Goal: Task Accomplishment & Management: Use online tool/utility

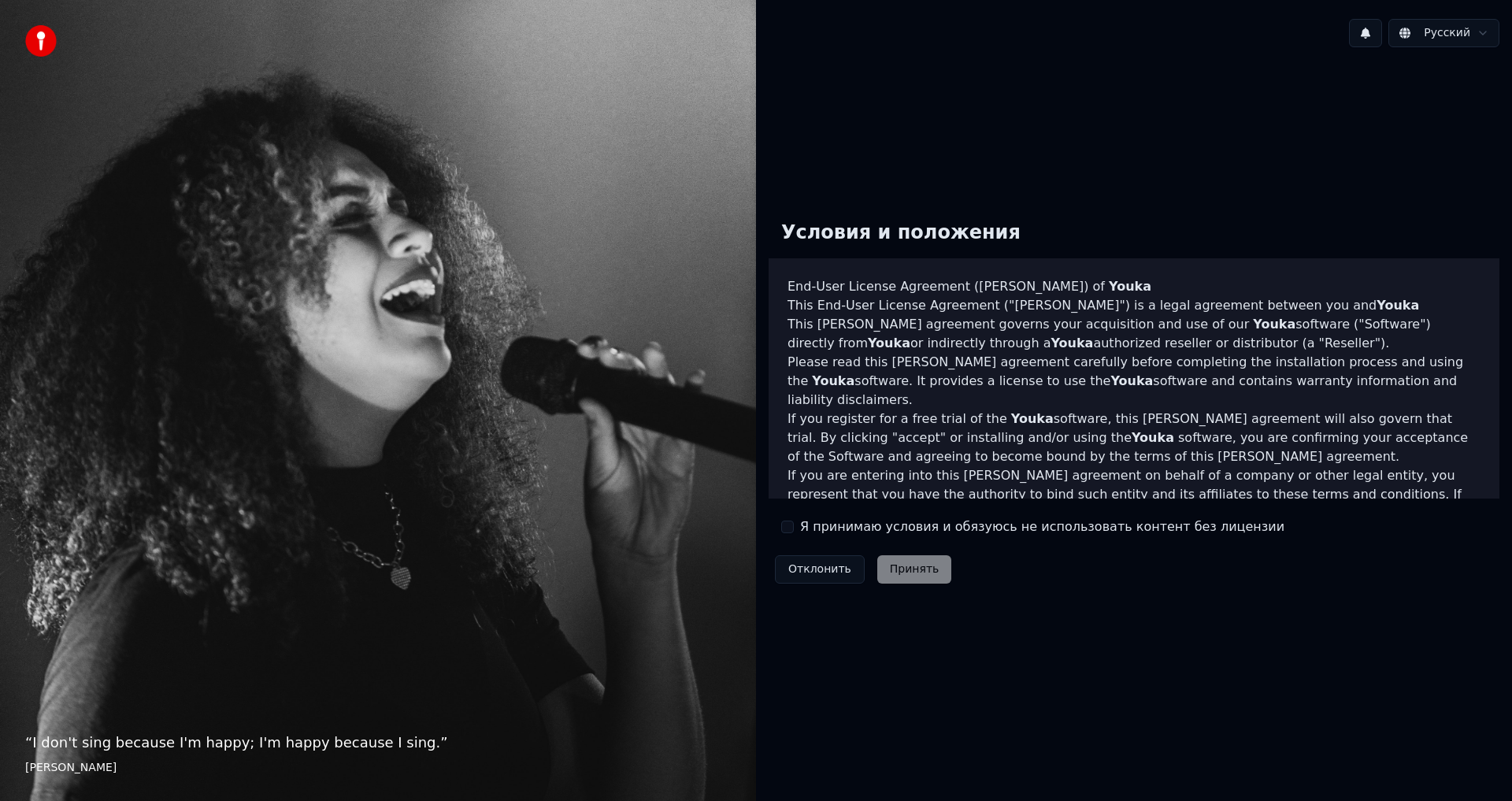
click at [877, 531] on label "Я принимаю условия и обязуюсь не использовать контент без лицензии" at bounding box center [1042, 527] width 485 height 19
click at [794, 531] on button "Я принимаю условия и обязуюсь не использовать контент без лицензии" at bounding box center [788, 527] width 13 height 13
click at [897, 571] on button "Принять" at bounding box center [914, 569] width 75 height 29
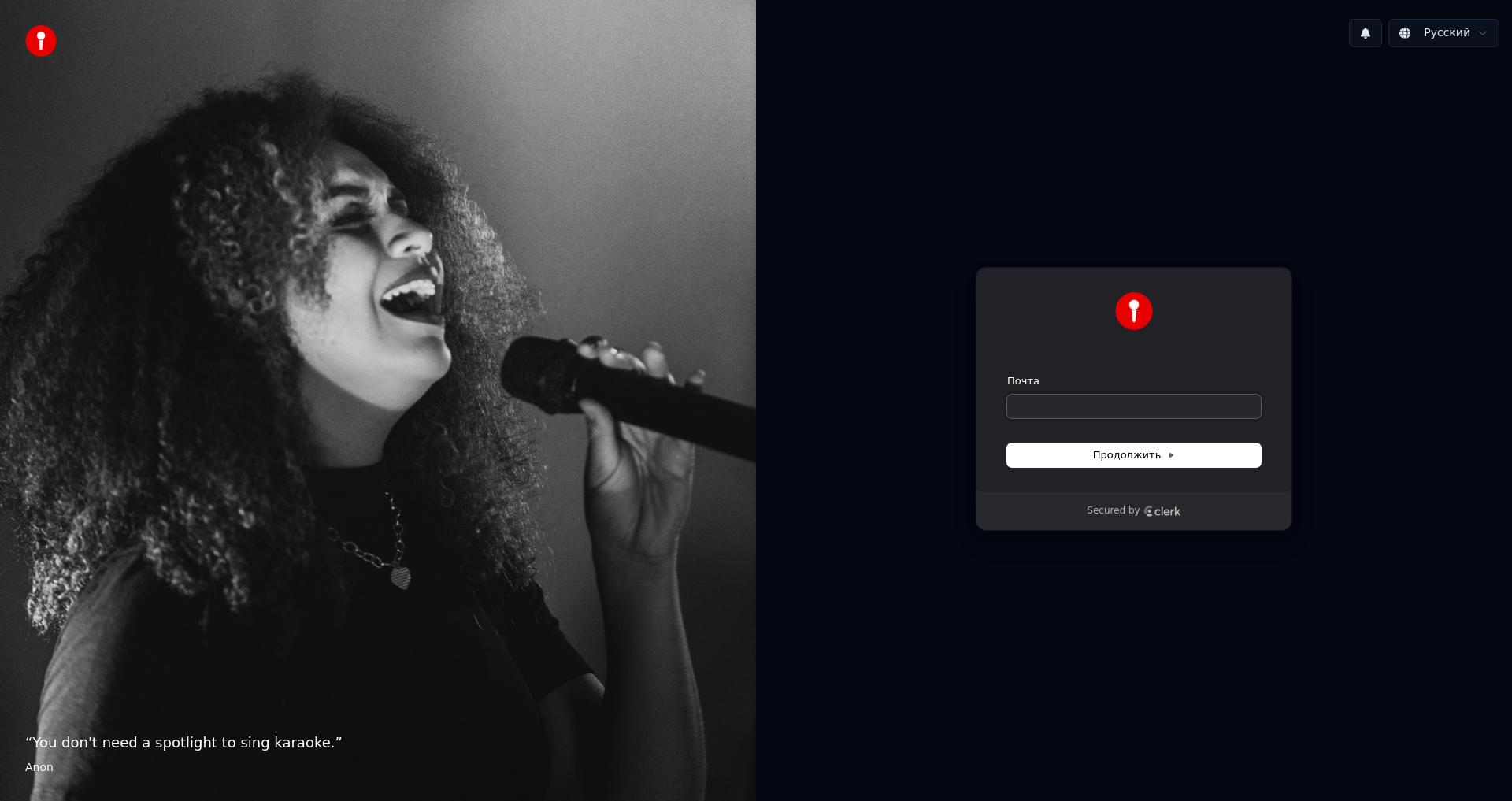
click at [1094, 412] on input "Почта" at bounding box center [1133, 406] width 253 height 23
type input "*"
click at [1110, 475] on div "**********" at bounding box center [1133, 380] width 317 height 226
click at [1117, 459] on span "Продолжить" at bounding box center [1134, 455] width 83 height 14
type input "**********"
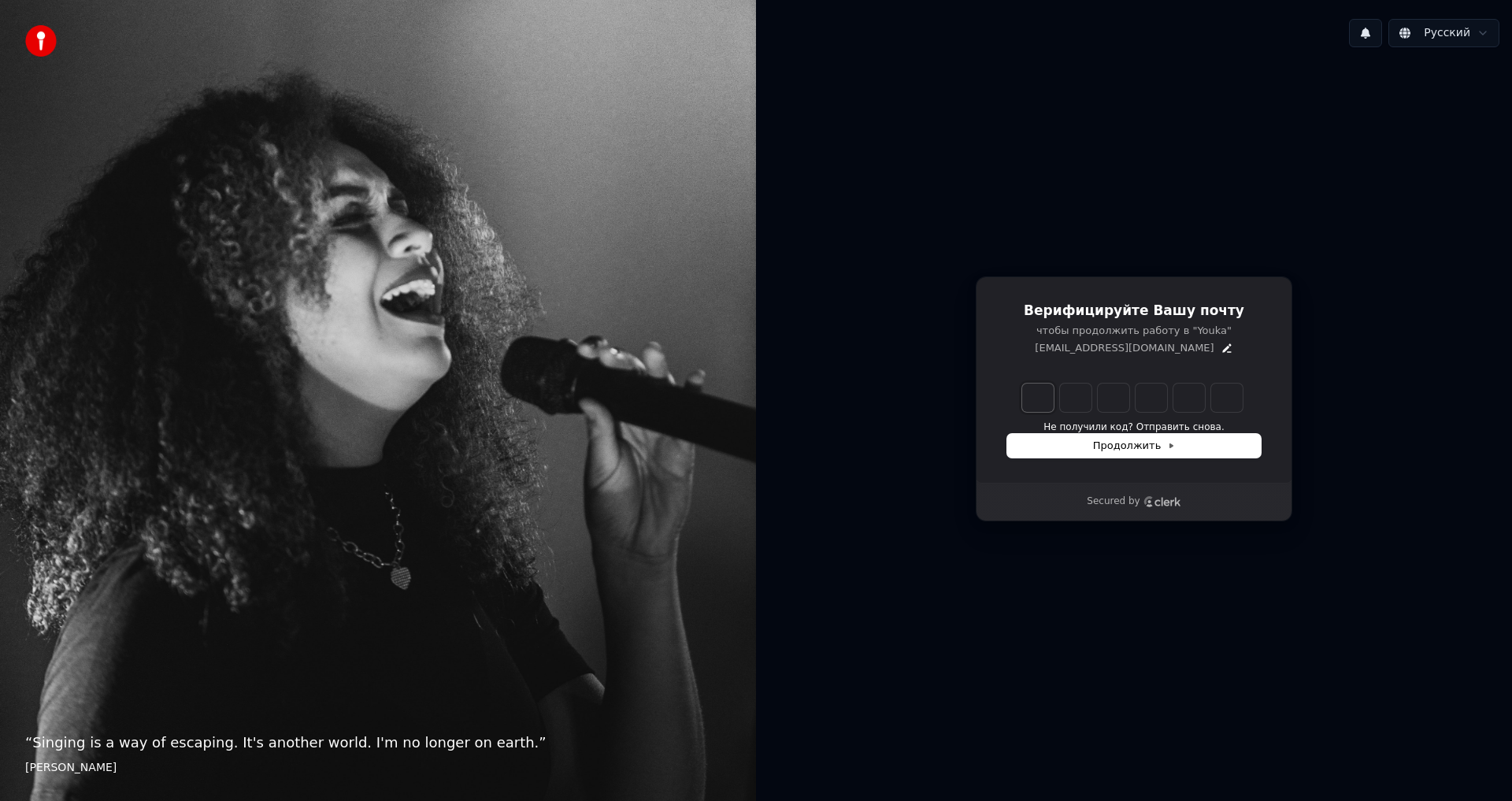
type input "*"
type input "**"
type input "*"
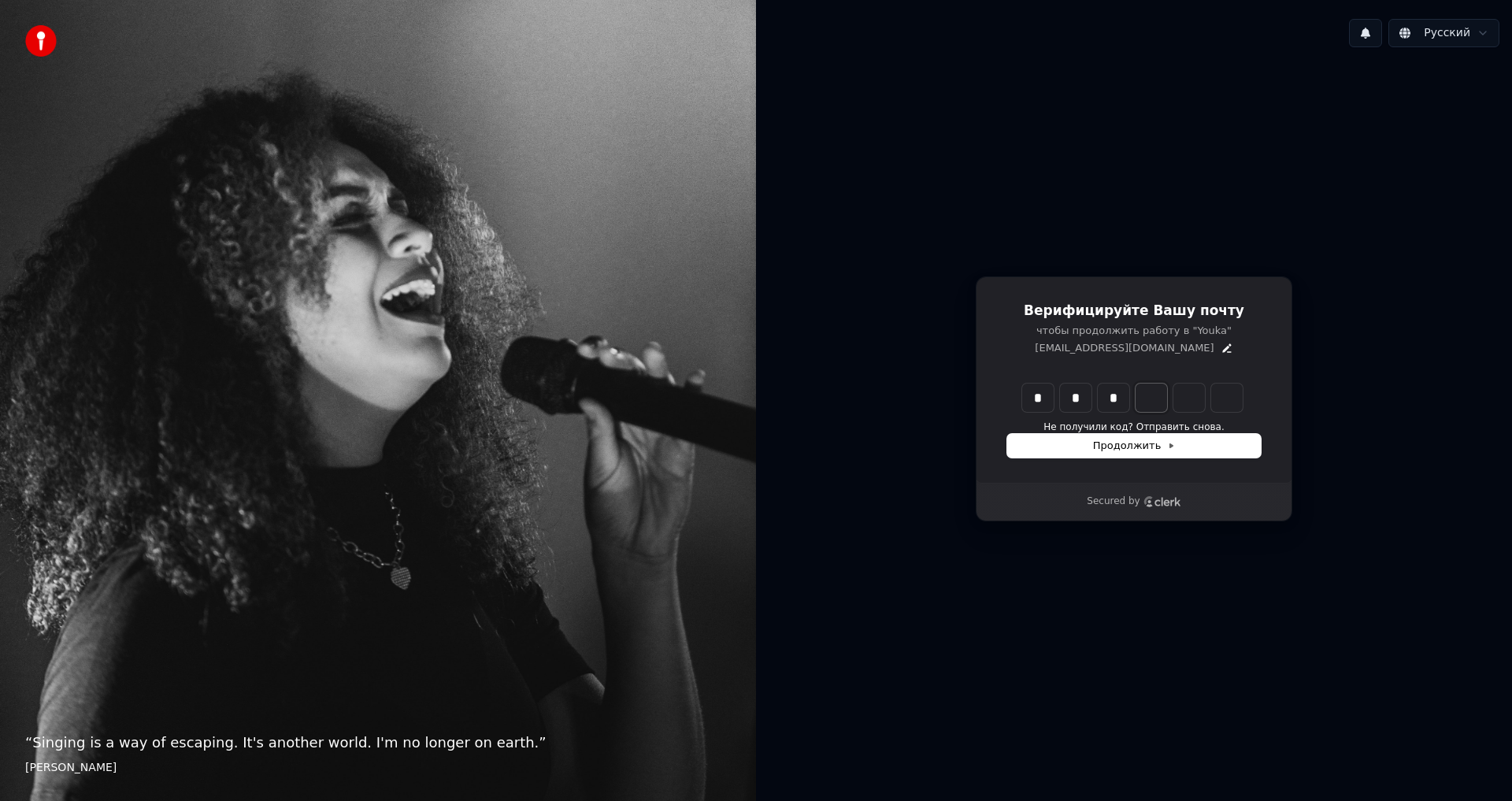
type input "***"
type input "*"
type input "****"
type input "*"
type input "******"
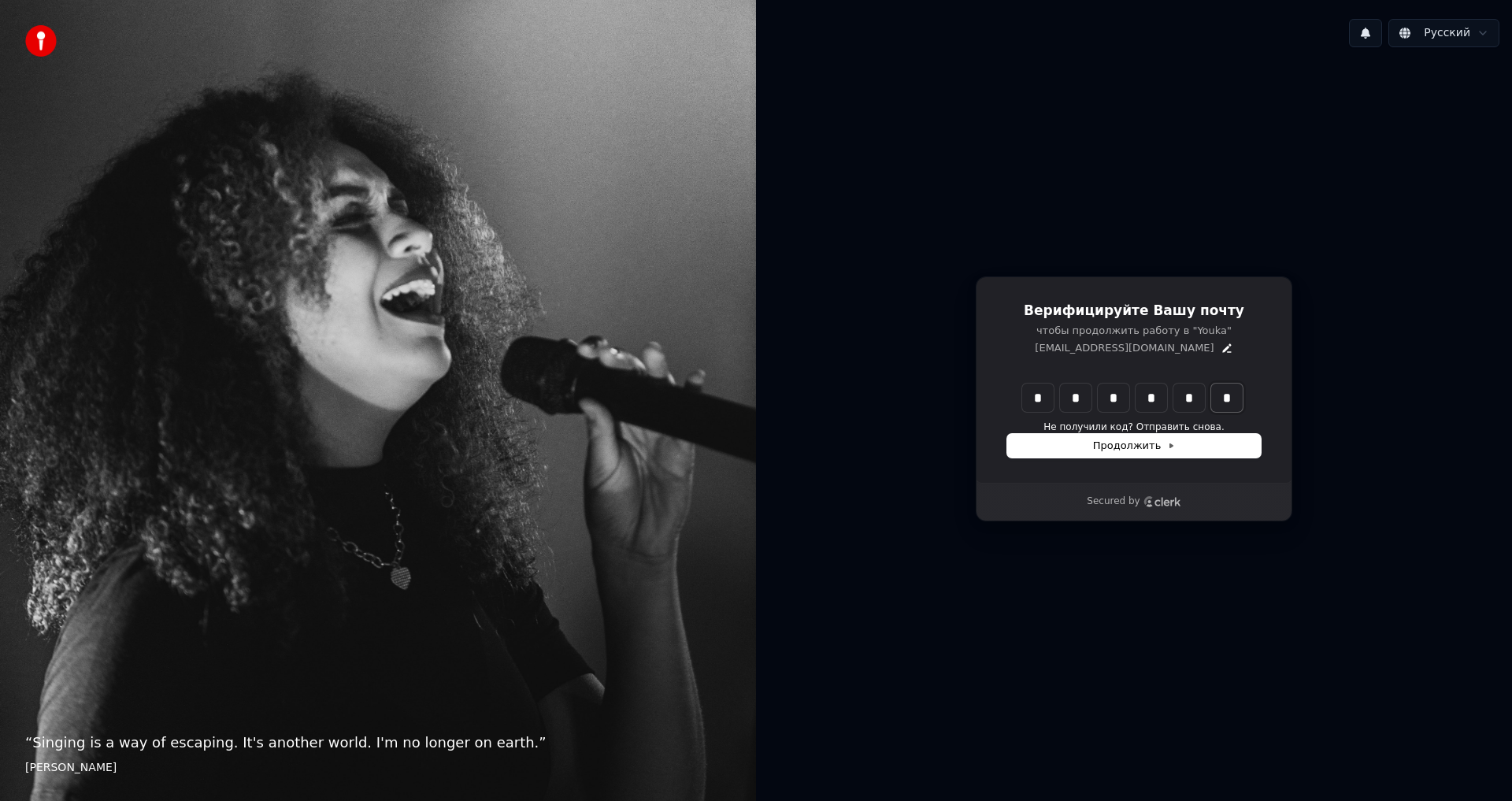
type input "*"
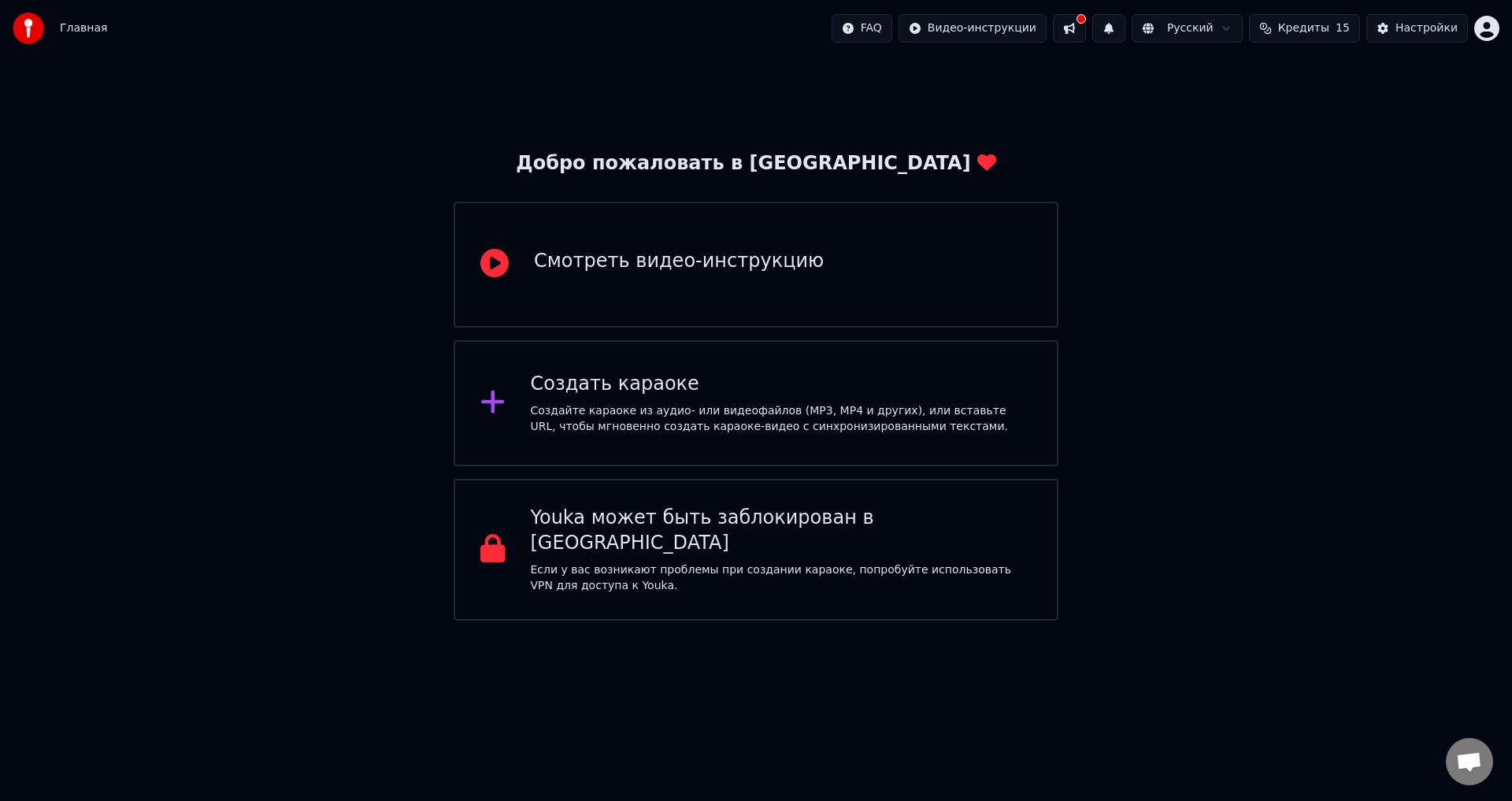
click at [978, 416] on div "Создайте караоке из аудио- или видеофайлов (MP3, MP4 и других), или вставьте UR…" at bounding box center [782, 420] width 502 height 32
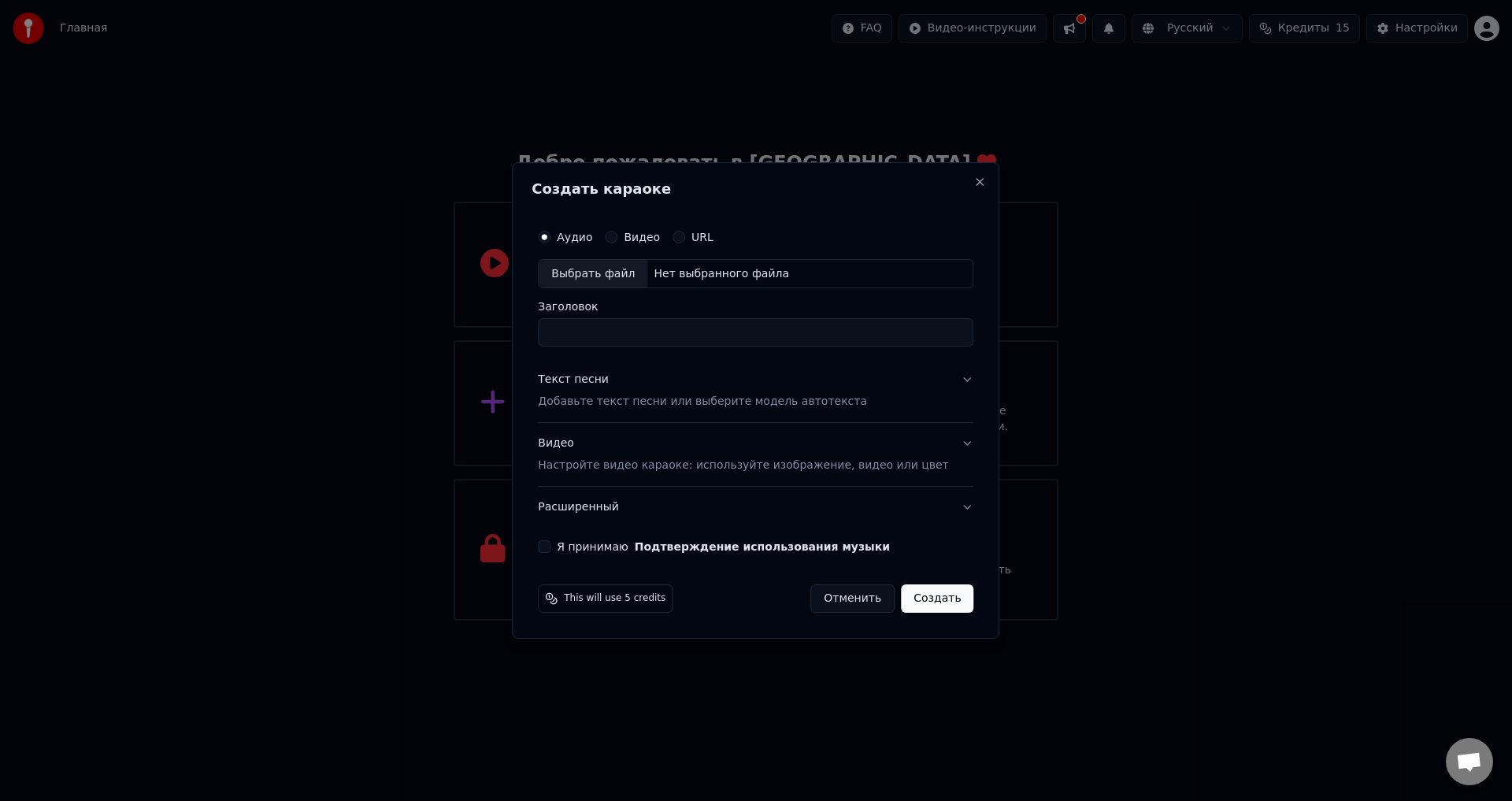
click at [616, 272] on div "Выбрать файл" at bounding box center [592, 274] width 109 height 29
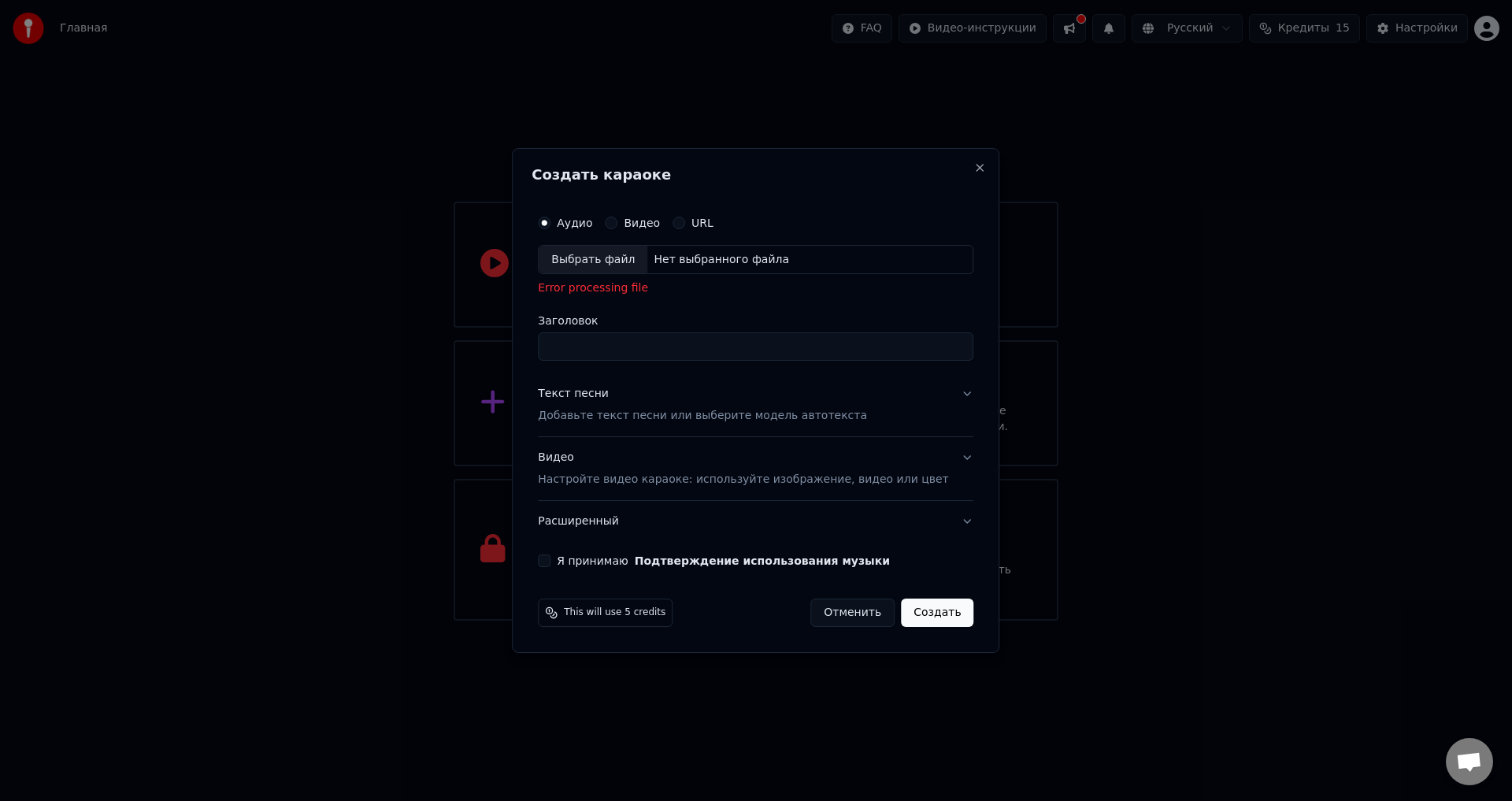
click at [638, 263] on div "Выбрать файл" at bounding box center [592, 260] width 109 height 29
drag, startPoint x: 670, startPoint y: 285, endPoint x: 583, endPoint y: 288, distance: 87.1
click at [583, 288] on div "Error processing file" at bounding box center [756, 289] width 435 height 16
click at [693, 315] on div "Аудио Видео URL Выбрать файл Нет выбранного файла Error processing file Заголов…" at bounding box center [756, 284] width 435 height 154
click at [643, 214] on div "Аудио Видео URL" at bounding box center [756, 223] width 435 height 32
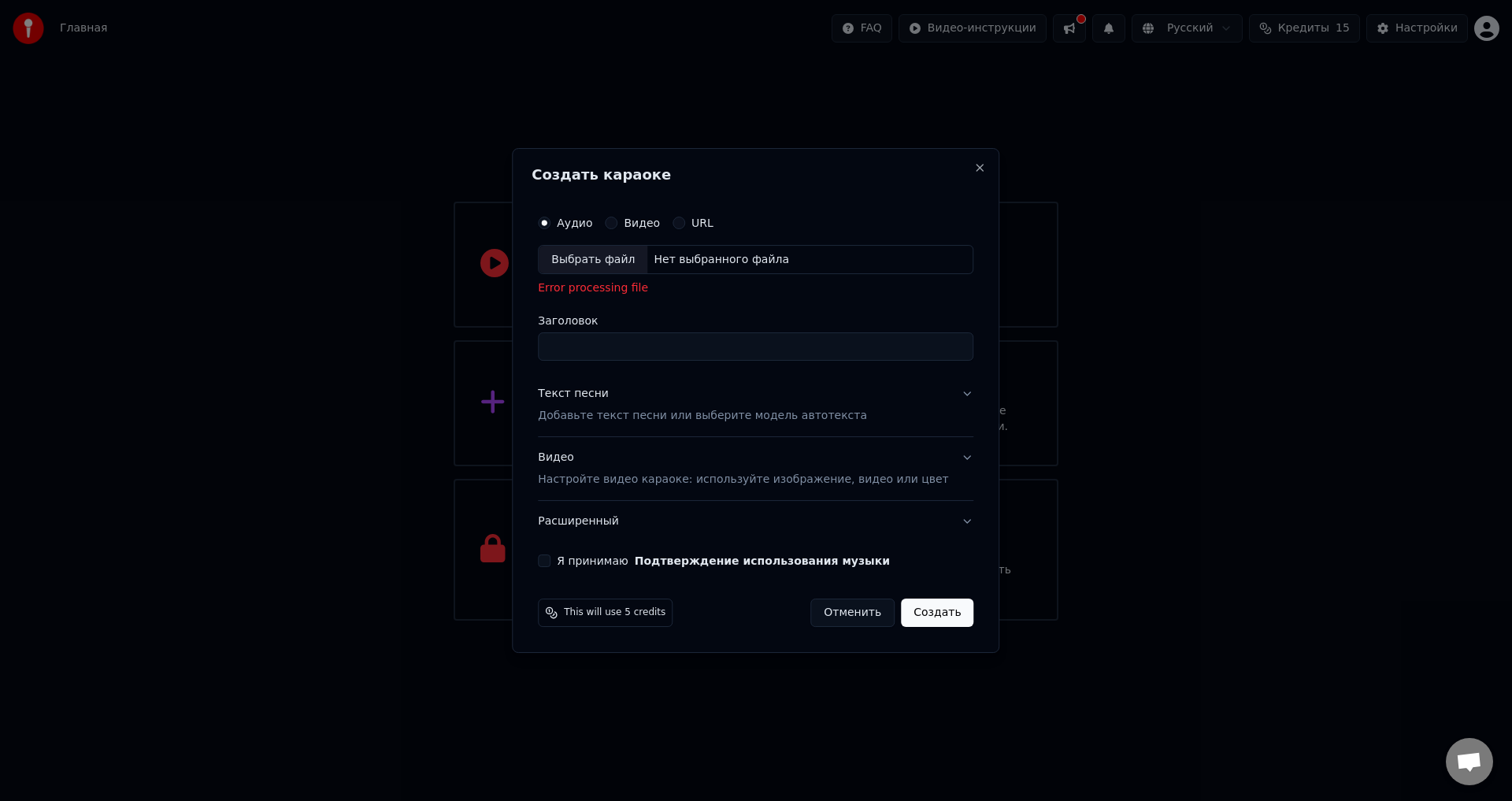
click at [617, 224] on button "Видео" at bounding box center [612, 223] width 13 height 13
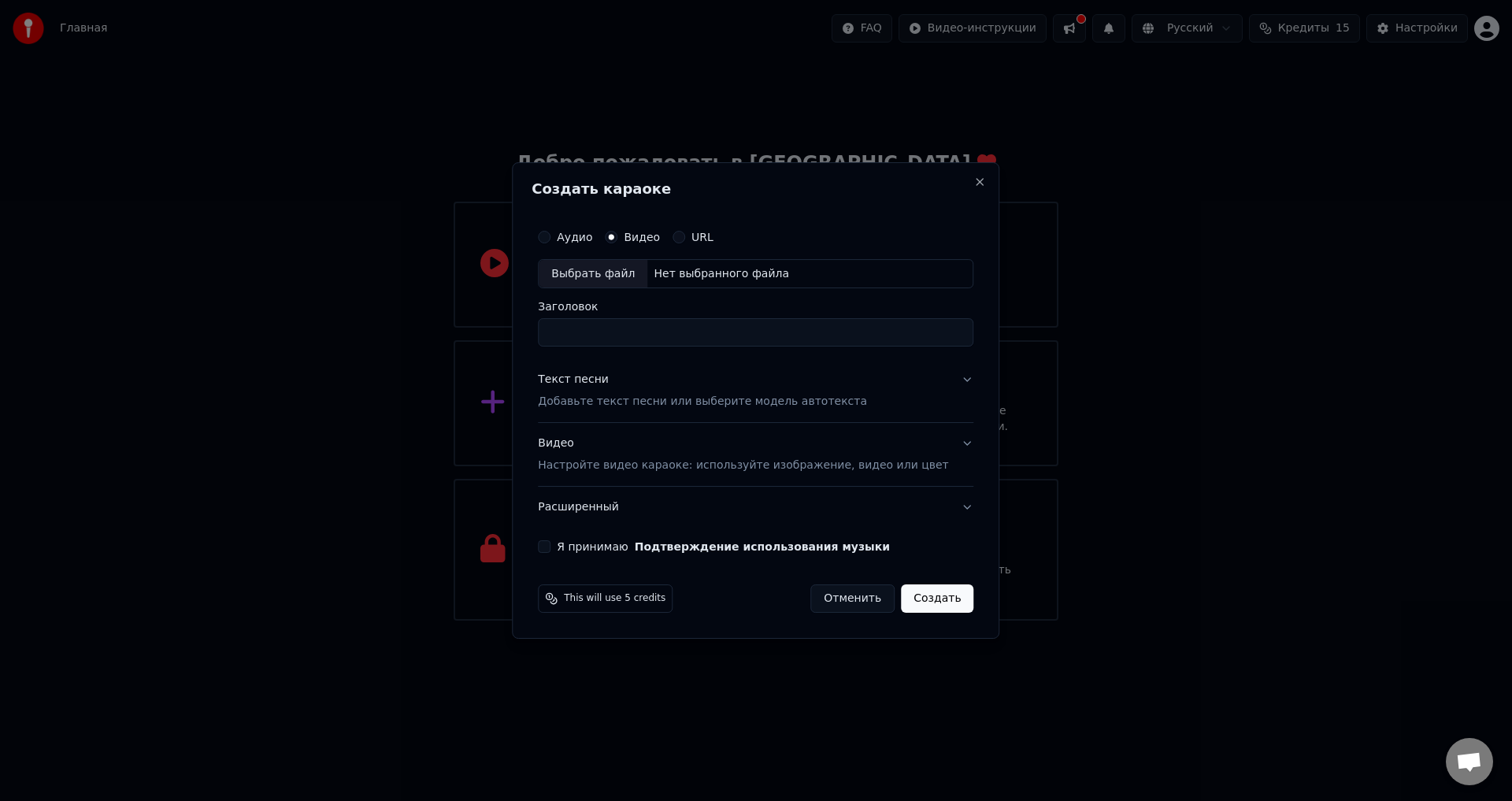
click at [713, 239] on label "URL" at bounding box center [703, 238] width 22 height 11
click at [685, 239] on button "URL" at bounding box center [679, 238] width 13 height 13
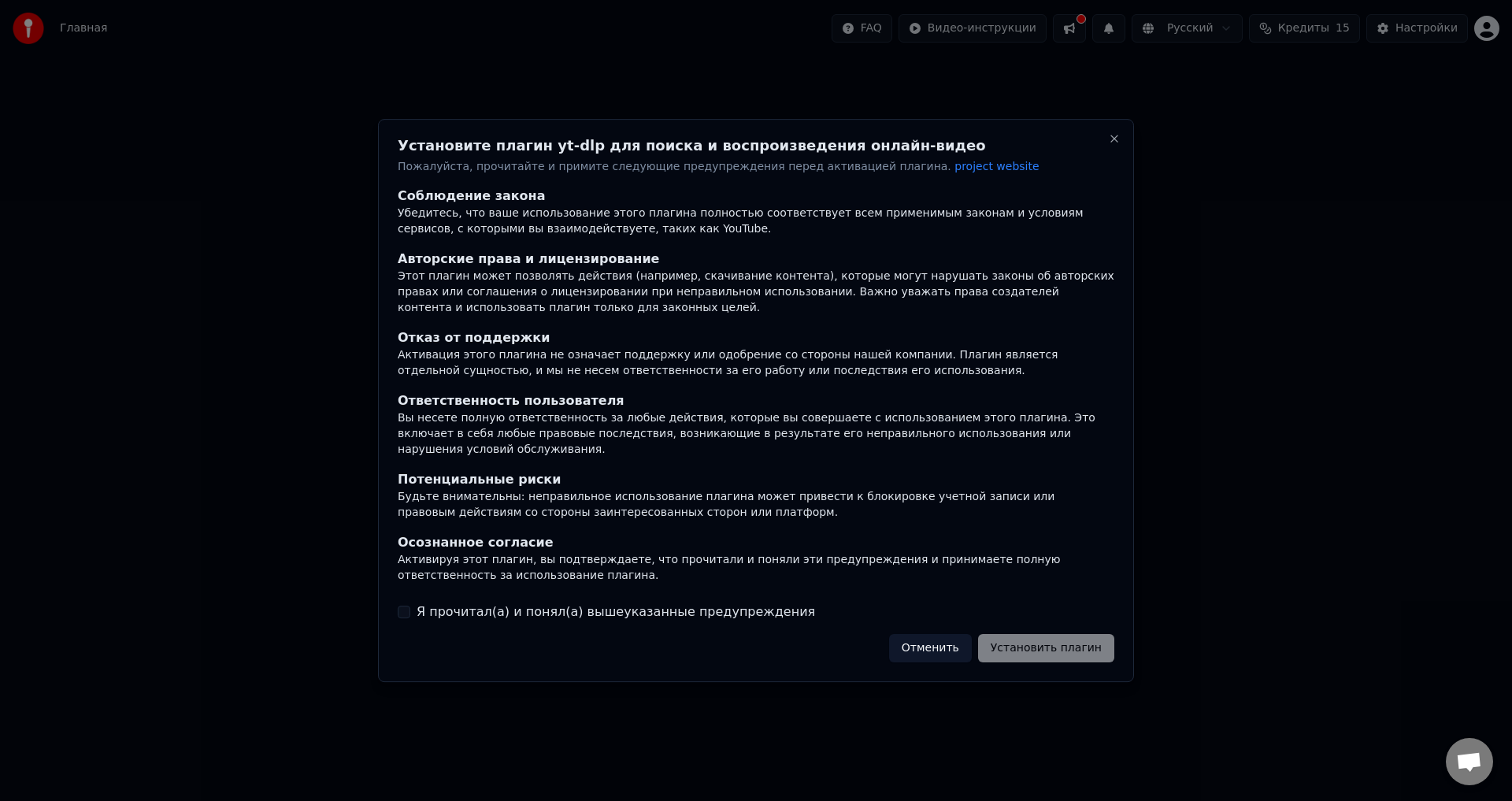
click at [1035, 645] on div "Отменить Установить плагин" at bounding box center [1002, 648] width 226 height 29
click at [947, 638] on button "Отменить" at bounding box center [930, 648] width 83 height 29
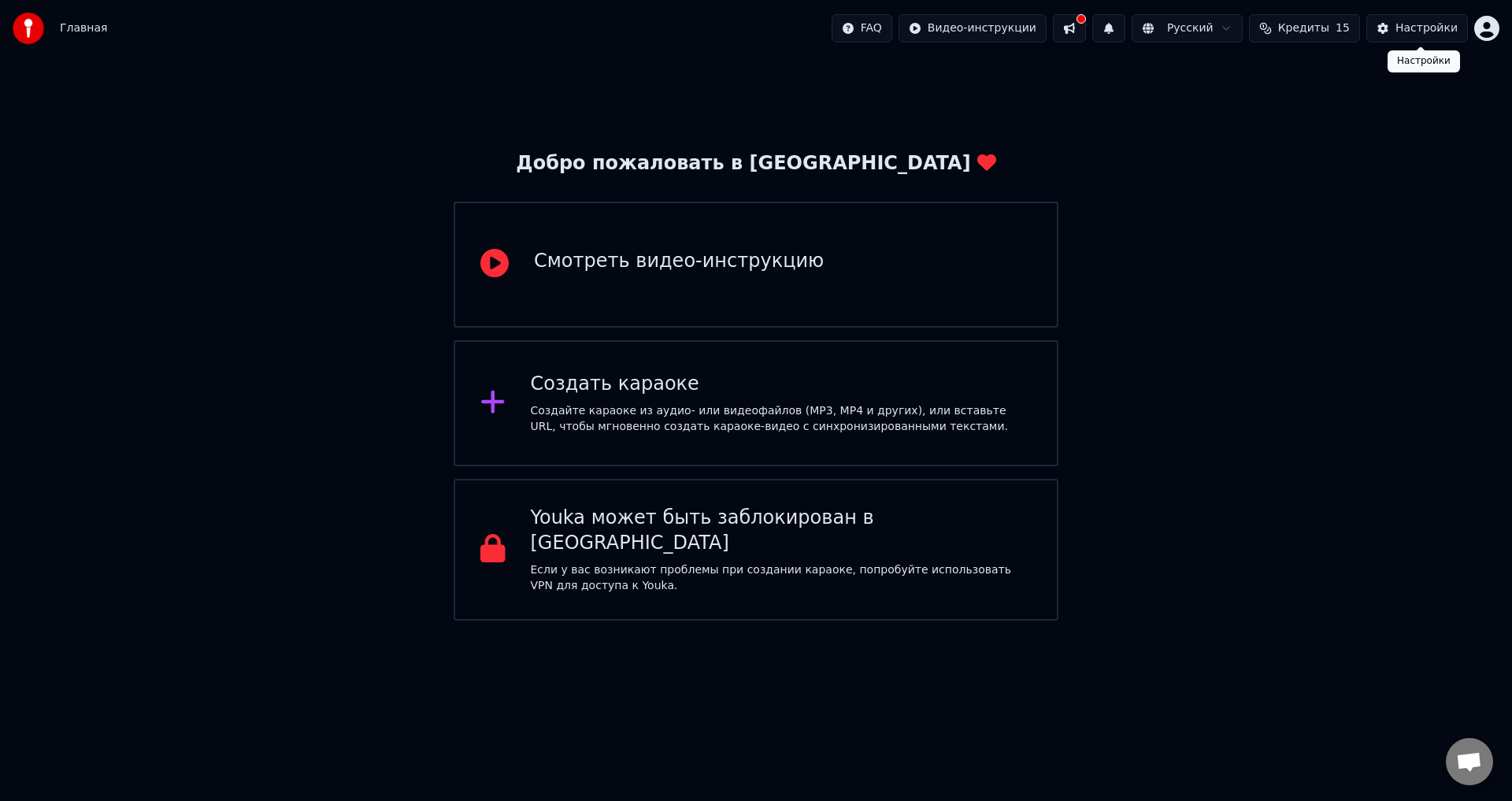
click at [1402, 20] on div "Настройки" at bounding box center [1427, 28] width 62 height 16
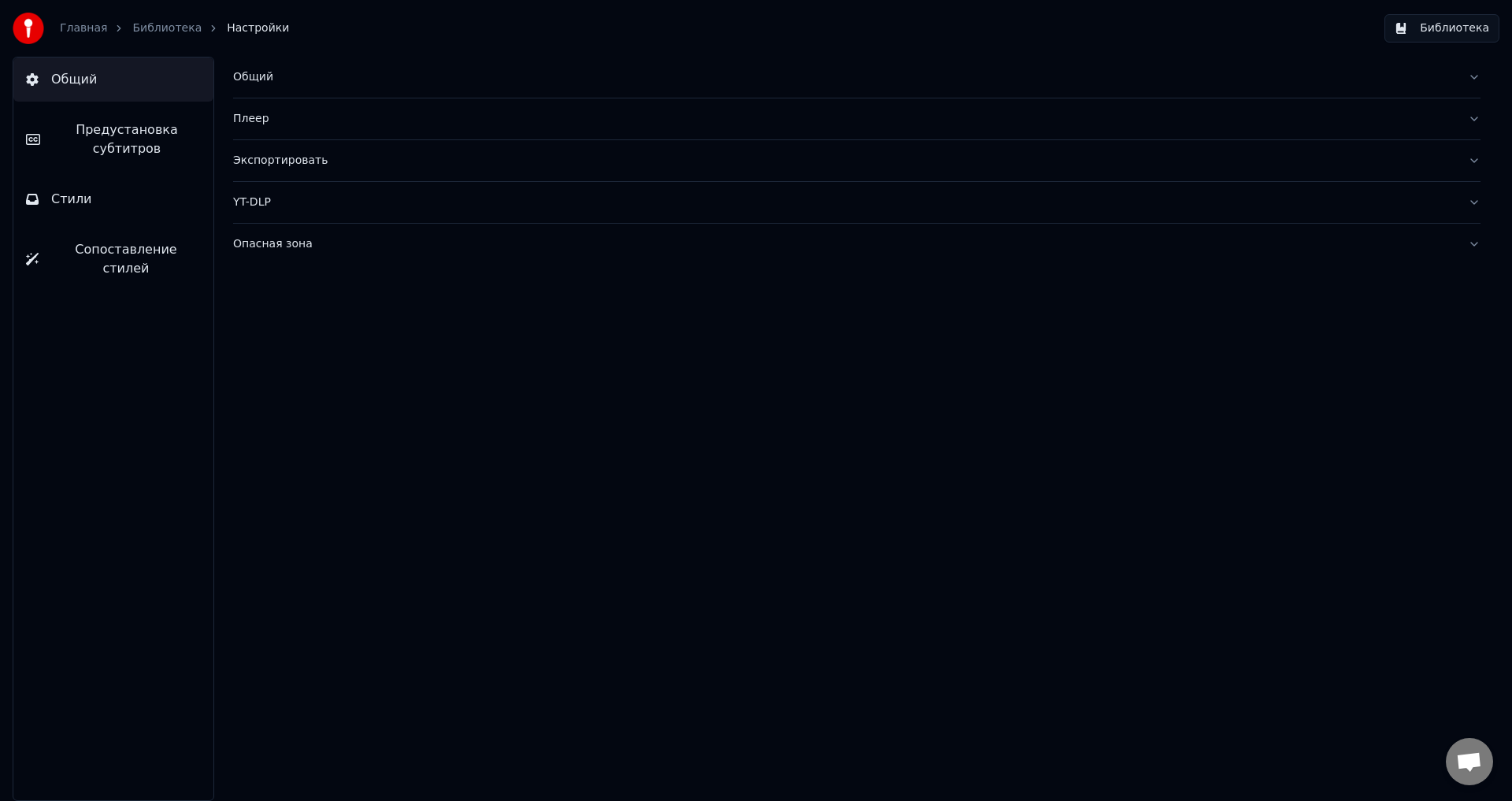
click at [309, 122] on div "Плеер" at bounding box center [844, 119] width 1222 height 16
click at [309, 123] on div "Плеер" at bounding box center [844, 119] width 1222 height 16
click at [111, 140] on span "Предустановка субтитров" at bounding box center [127, 139] width 149 height 38
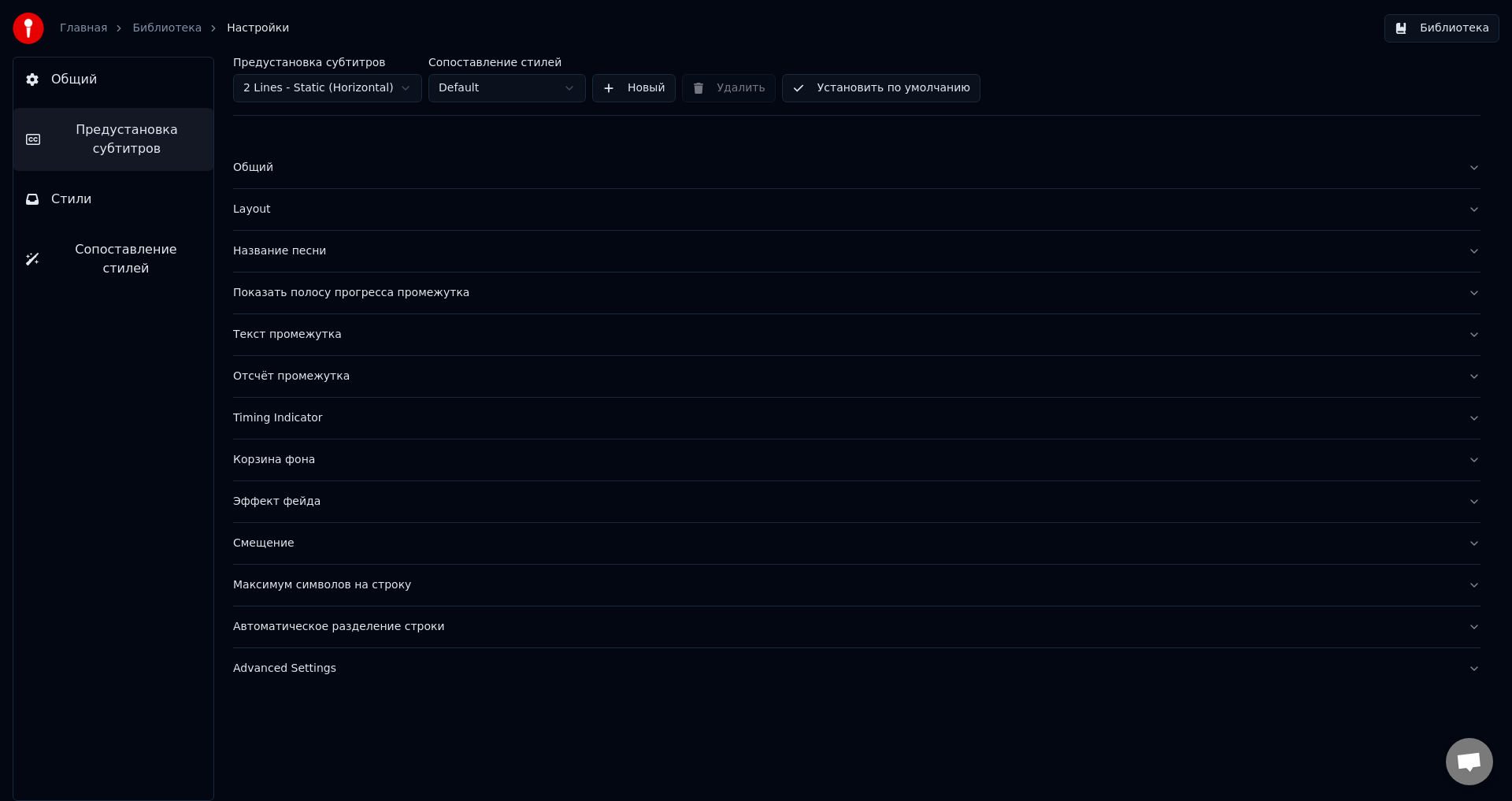
click at [98, 197] on button "Стили" at bounding box center [113, 200] width 200 height 45
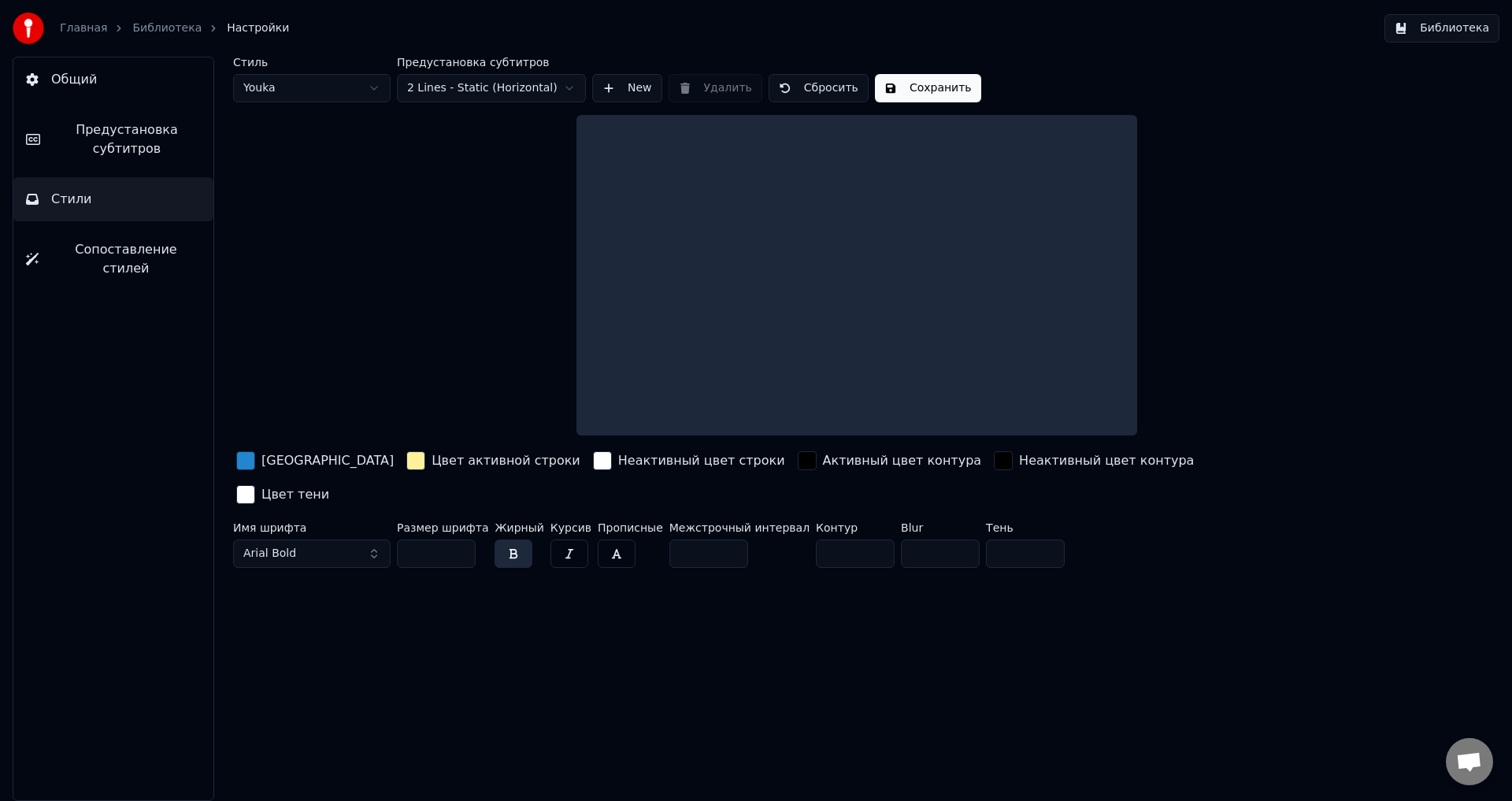
click at [101, 252] on span "Сопоставление стилей" at bounding box center [125, 259] width 149 height 38
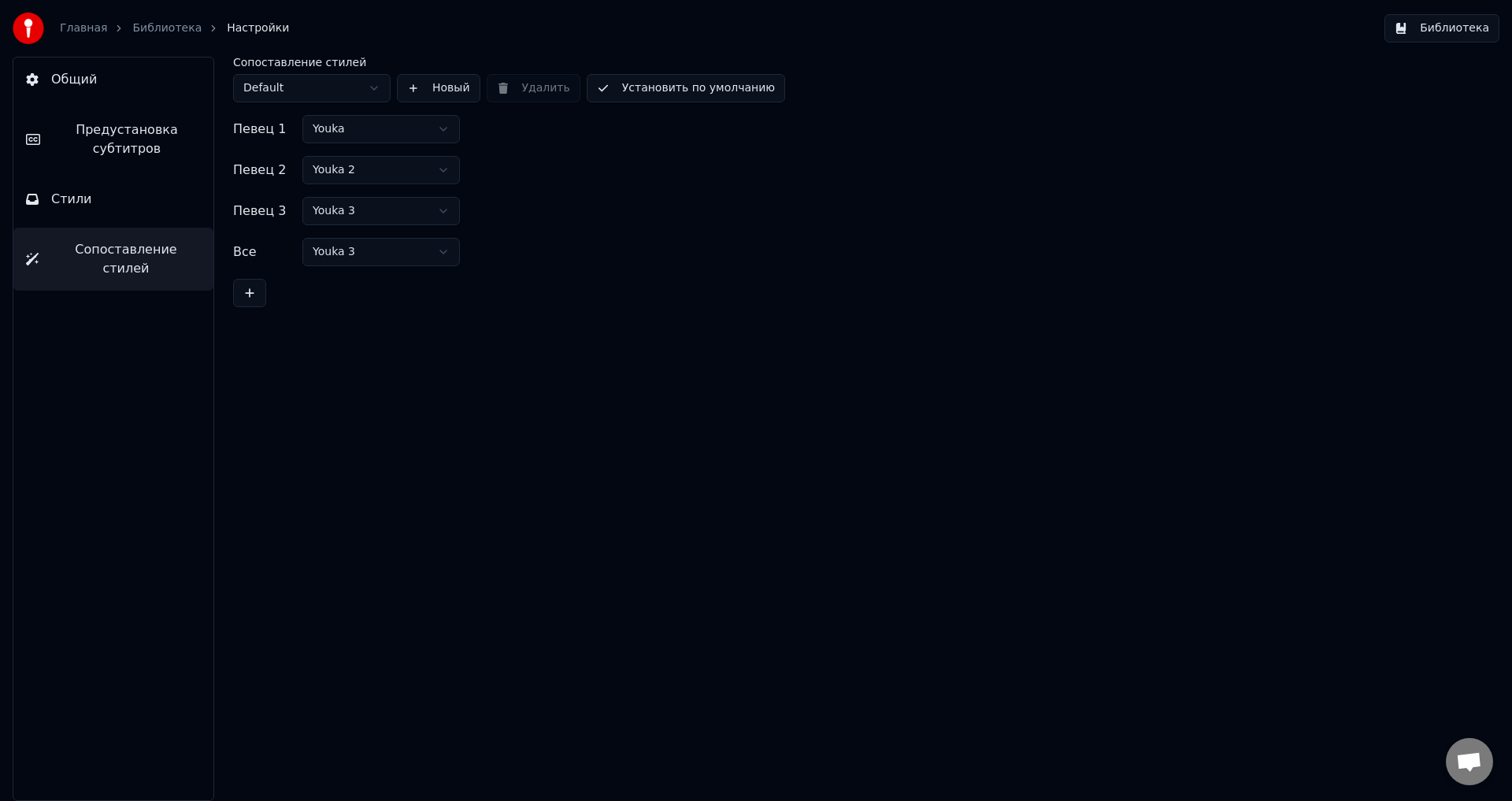
click at [616, 420] on div "Сопоставление стилей Default Новый Удалить Установить по умолчанию Певец 1 [PER…" at bounding box center [857, 429] width 1311 height 744
click at [91, 33] on link "Главная" at bounding box center [83, 28] width 47 height 16
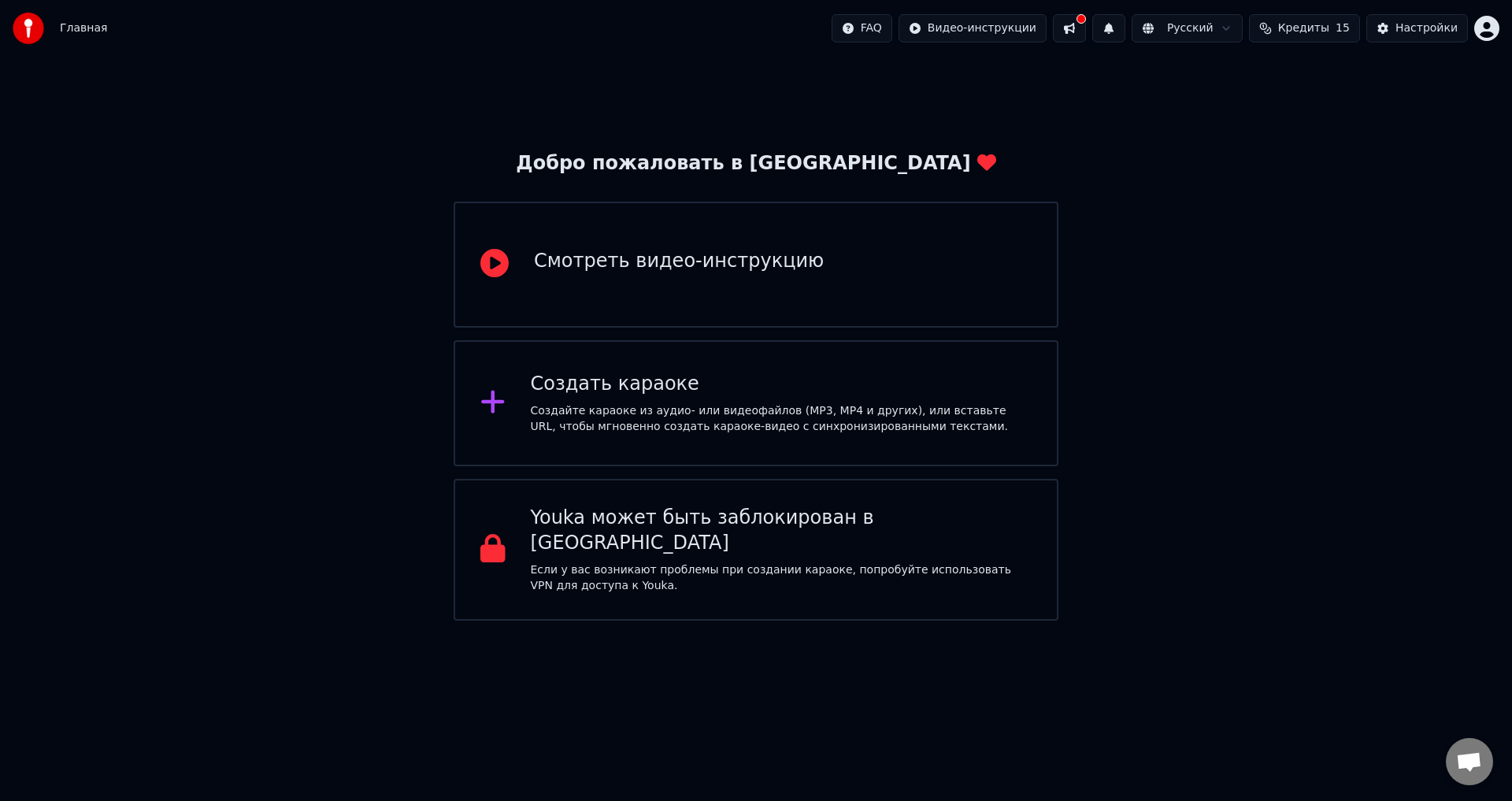
click at [749, 289] on div "Смотреть видео-инструкцию" at bounding box center [756, 265] width 605 height 126
